Goal: Navigation & Orientation: Find specific page/section

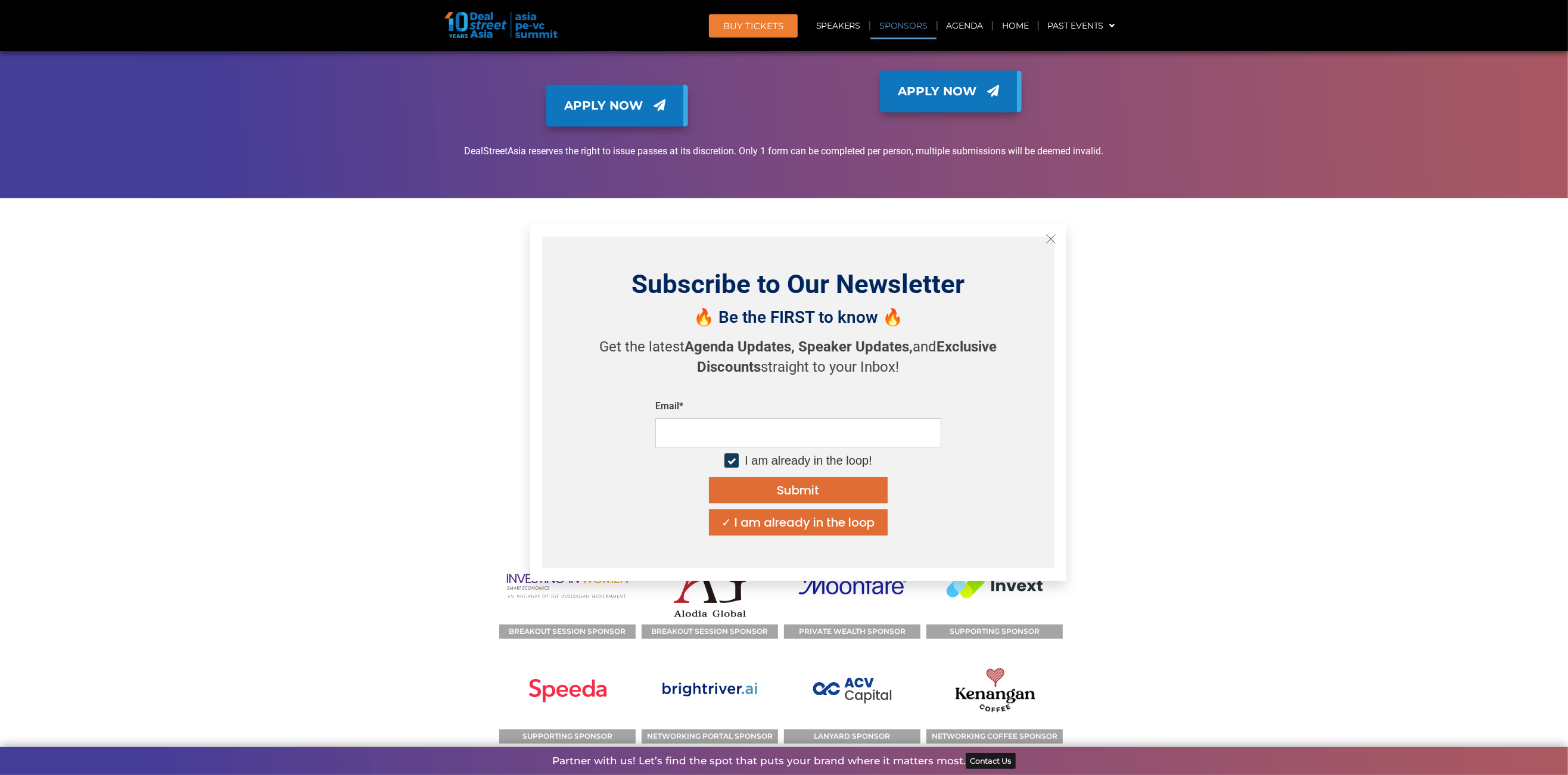
scroll to position [8538, 0]
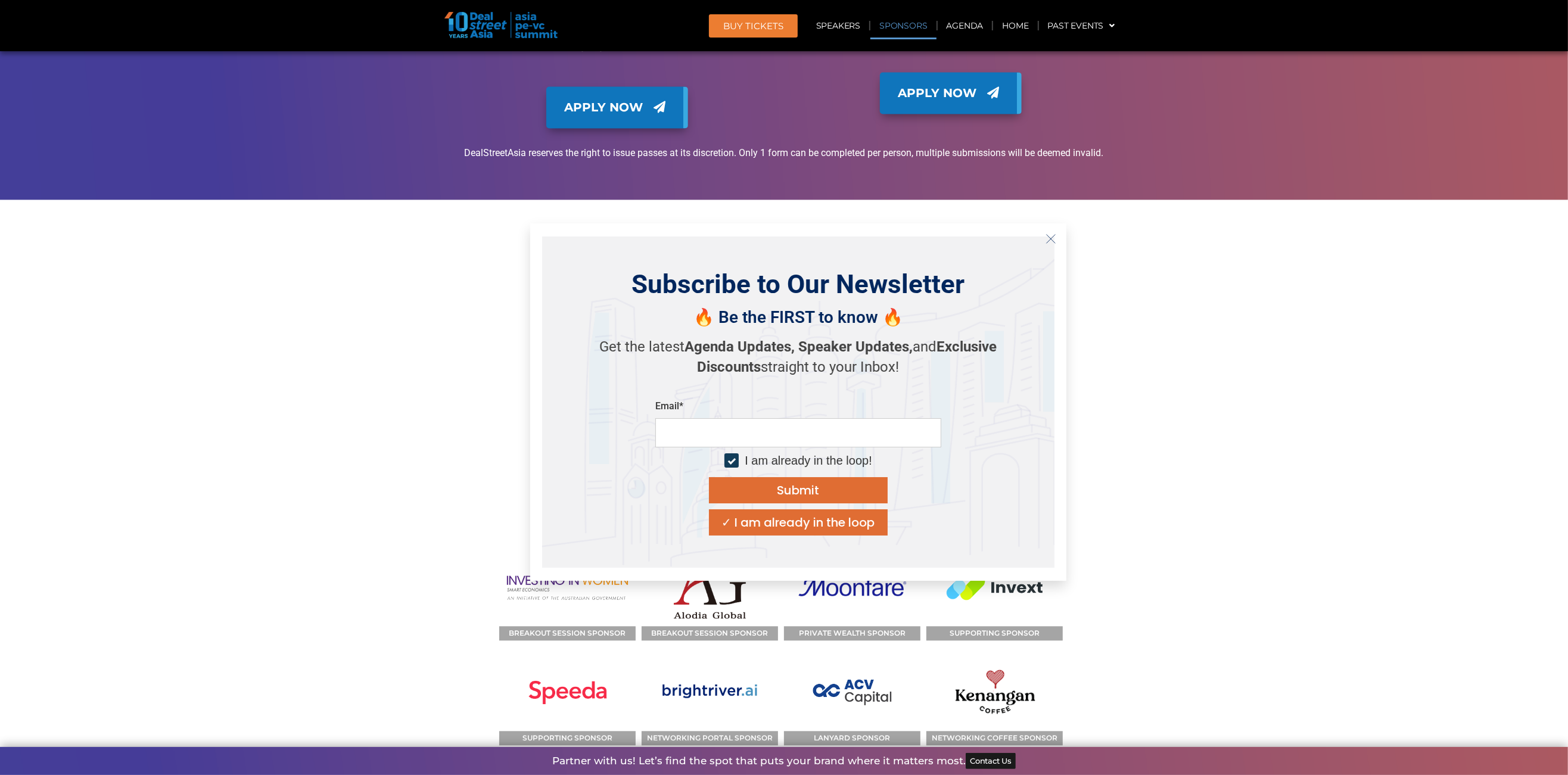
click at [1051, 238] on line "Close" at bounding box center [1051, 239] width 9 height 9
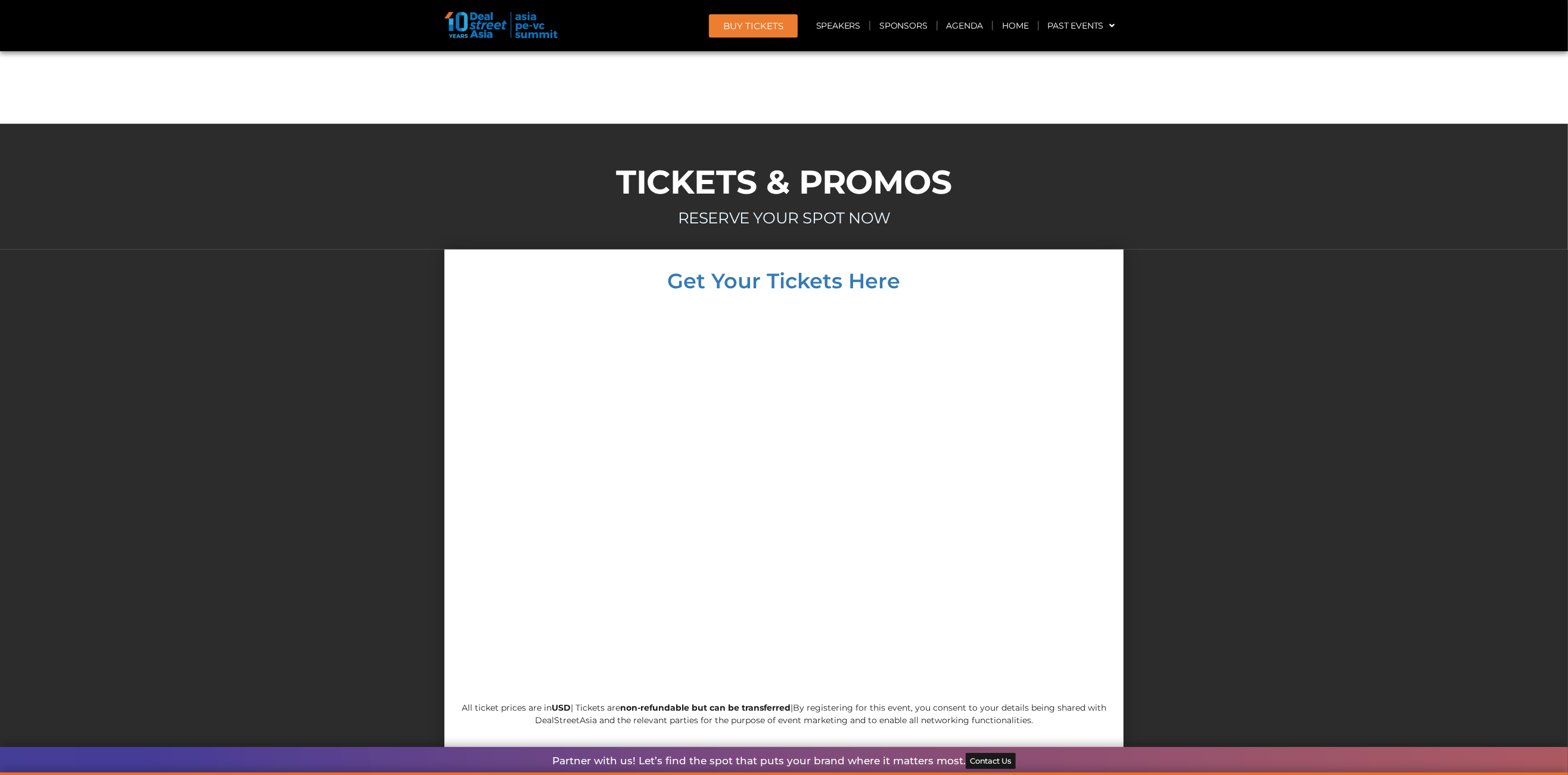
scroll to position [6812, 0]
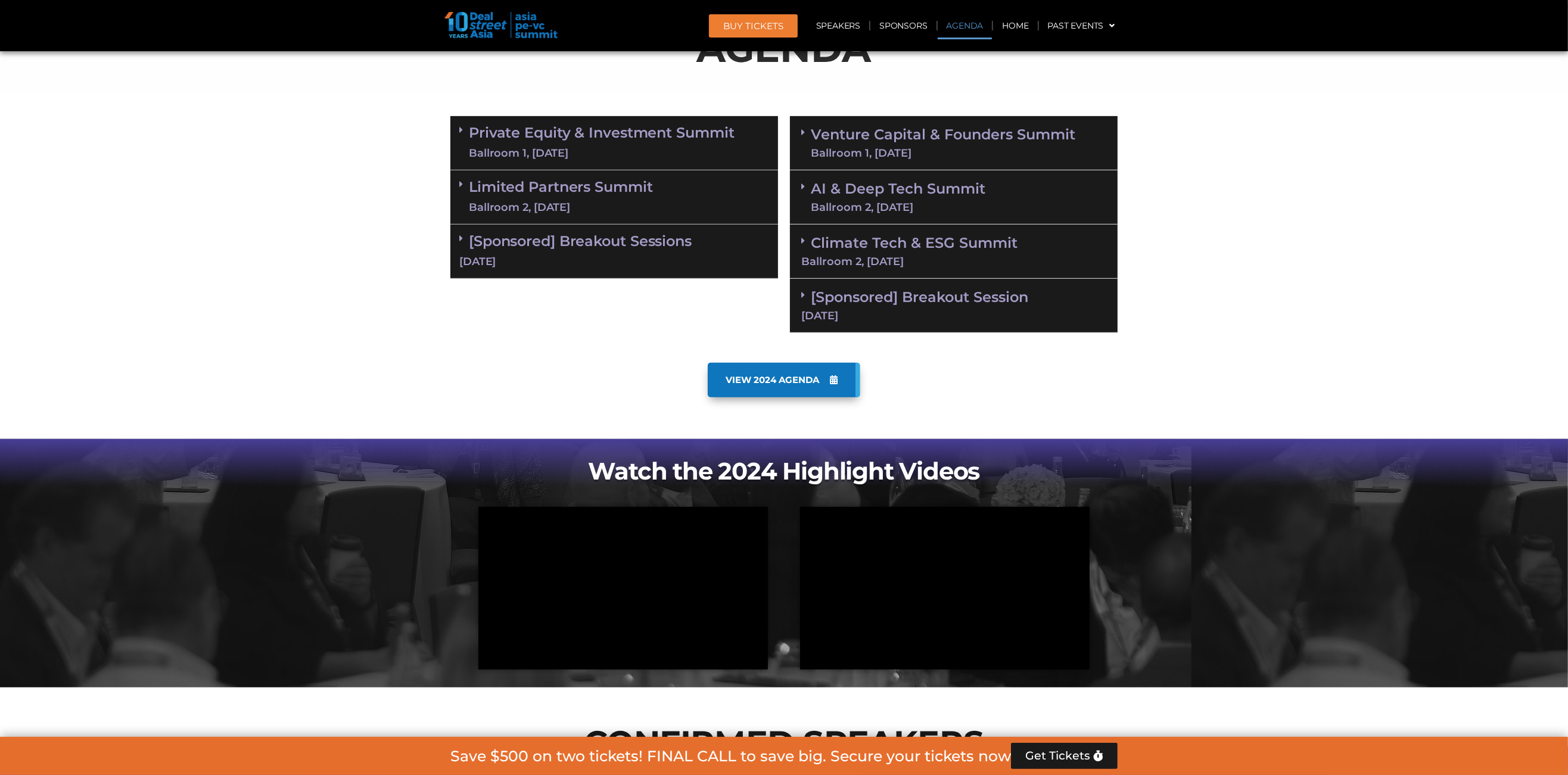
scroll to position [737, 0]
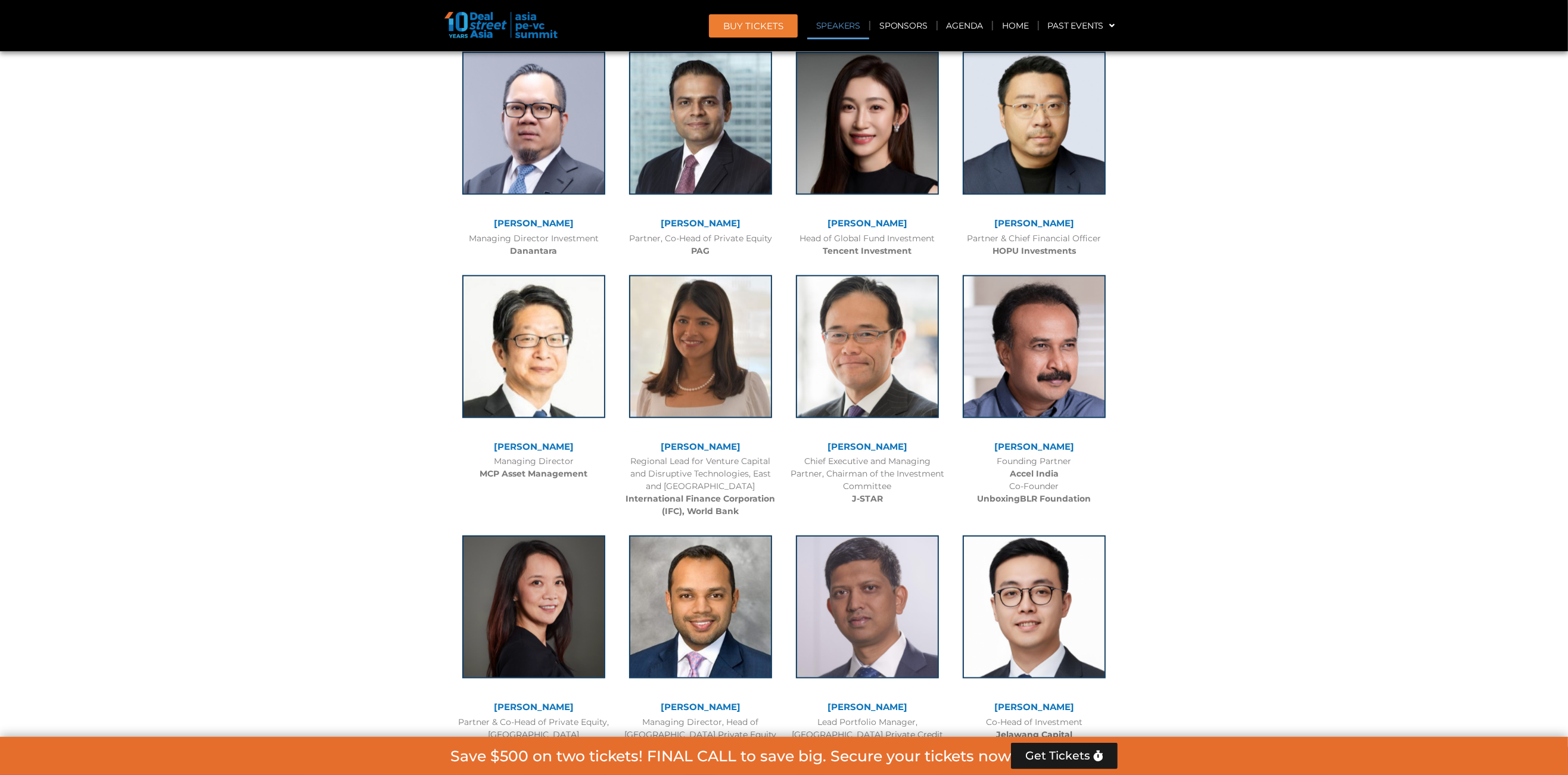
scroll to position [1462, 0]
